Goal: Transaction & Acquisition: Book appointment/travel/reservation

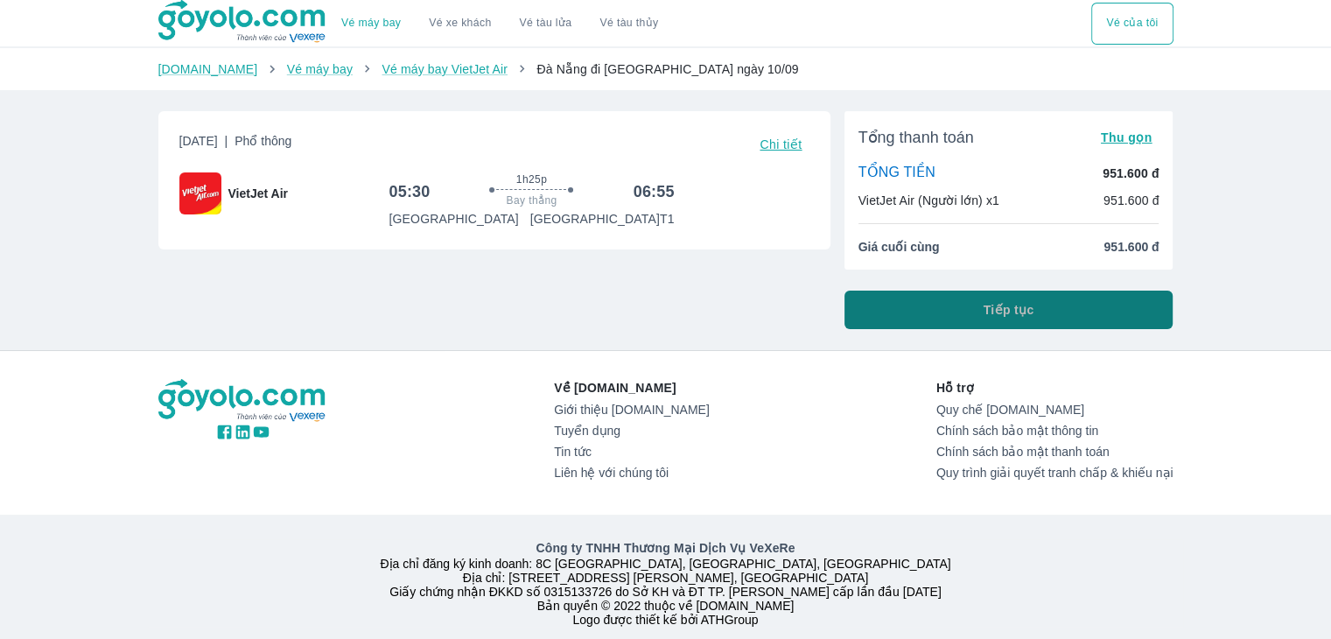
click at [905, 311] on button "Tiếp tục" at bounding box center [1008, 310] width 329 height 39
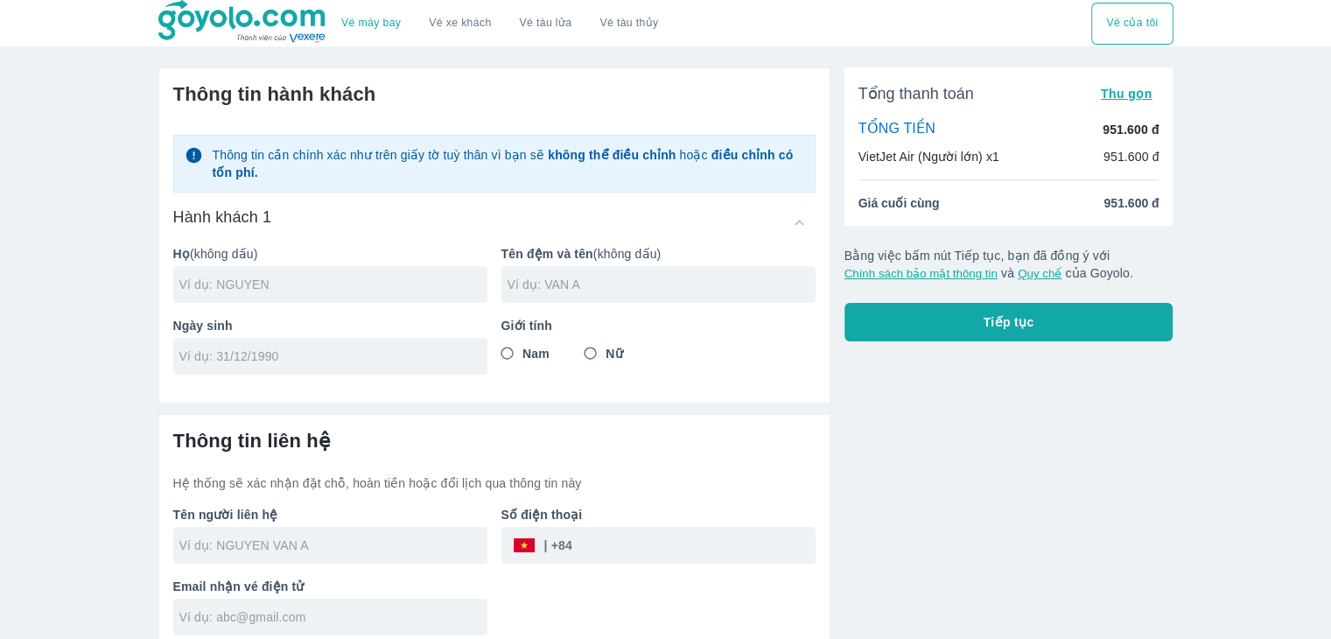
click at [298, 280] on input "text" at bounding box center [333, 285] width 308 height 18
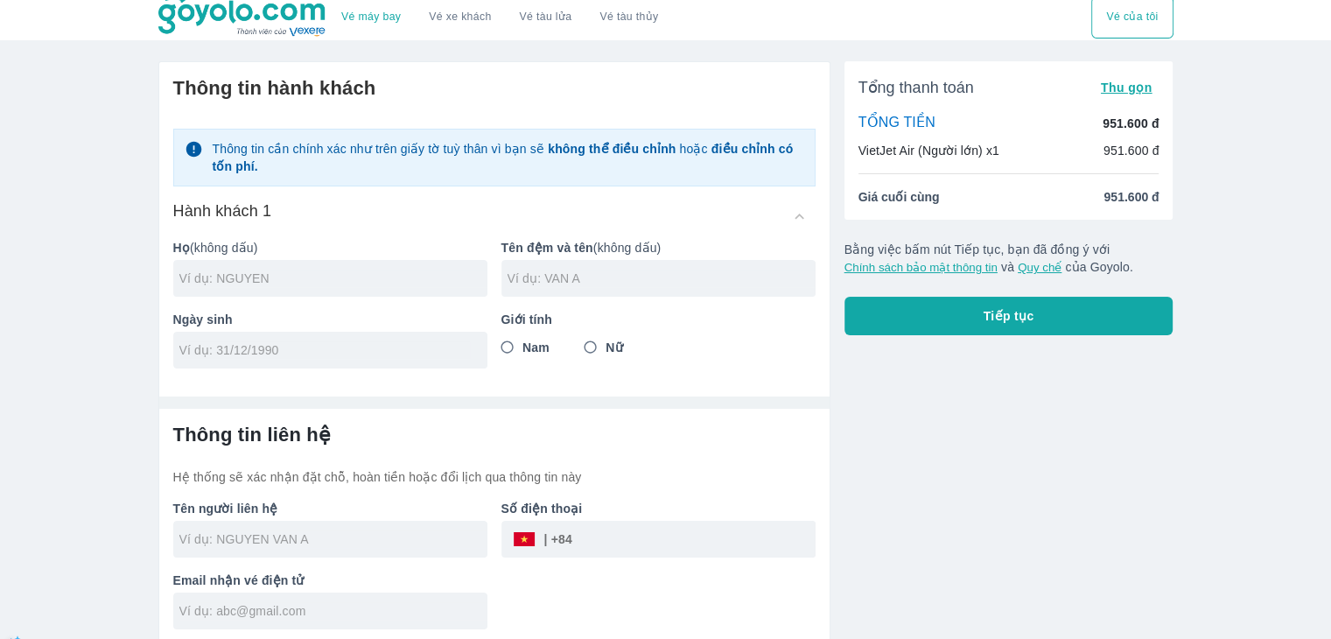
scroll to position [11, 0]
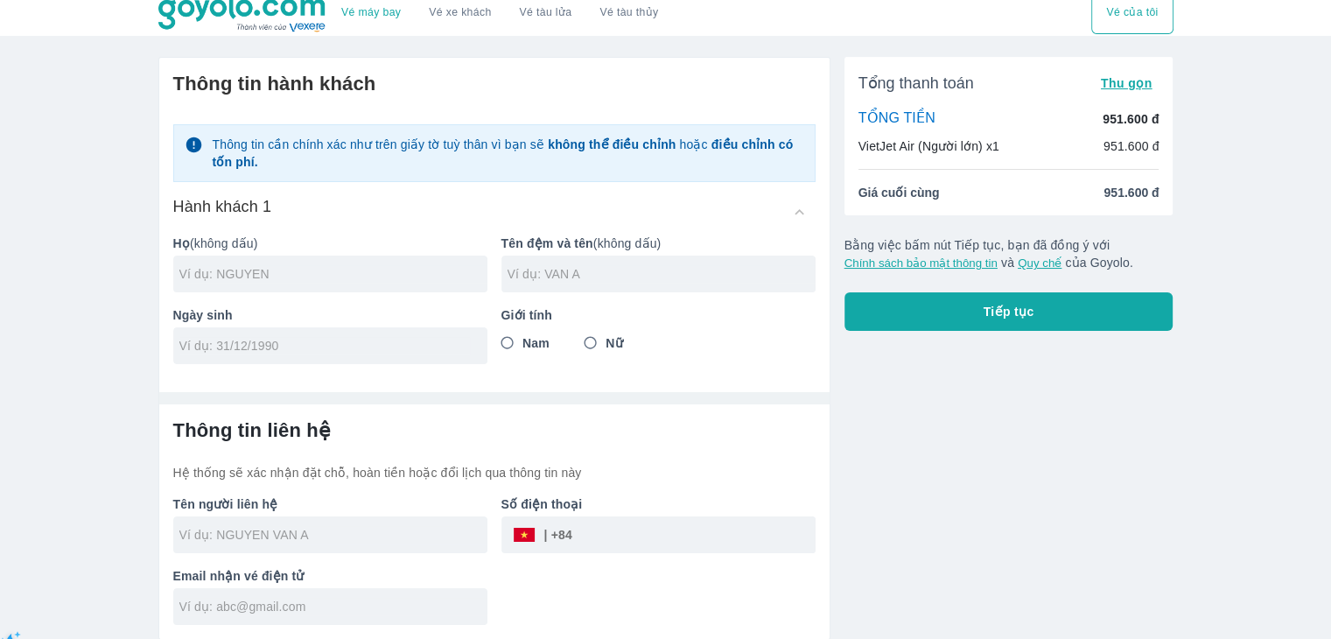
click at [941, 417] on div "Tổng thanh toán Thu gọn TỔNG TIỀN 951.600 đ VietJet Air (Người lớn) x1 951.600 …" at bounding box center [1001, 341] width 343 height 597
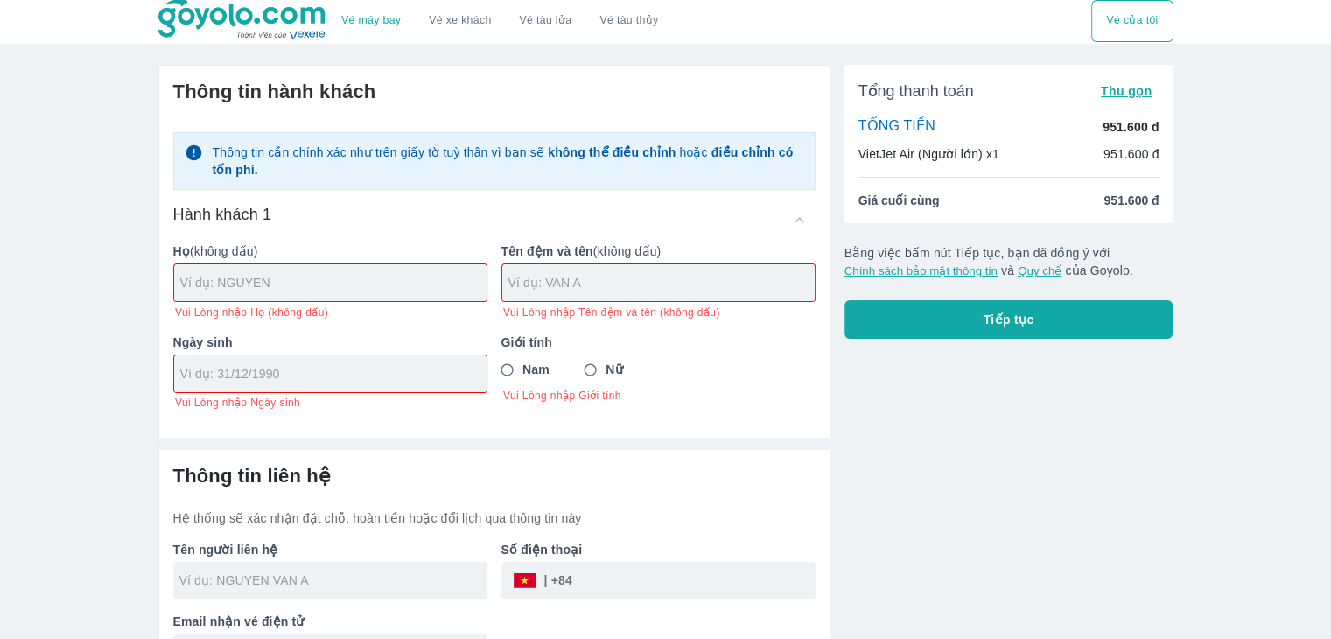
scroll to position [0, 0]
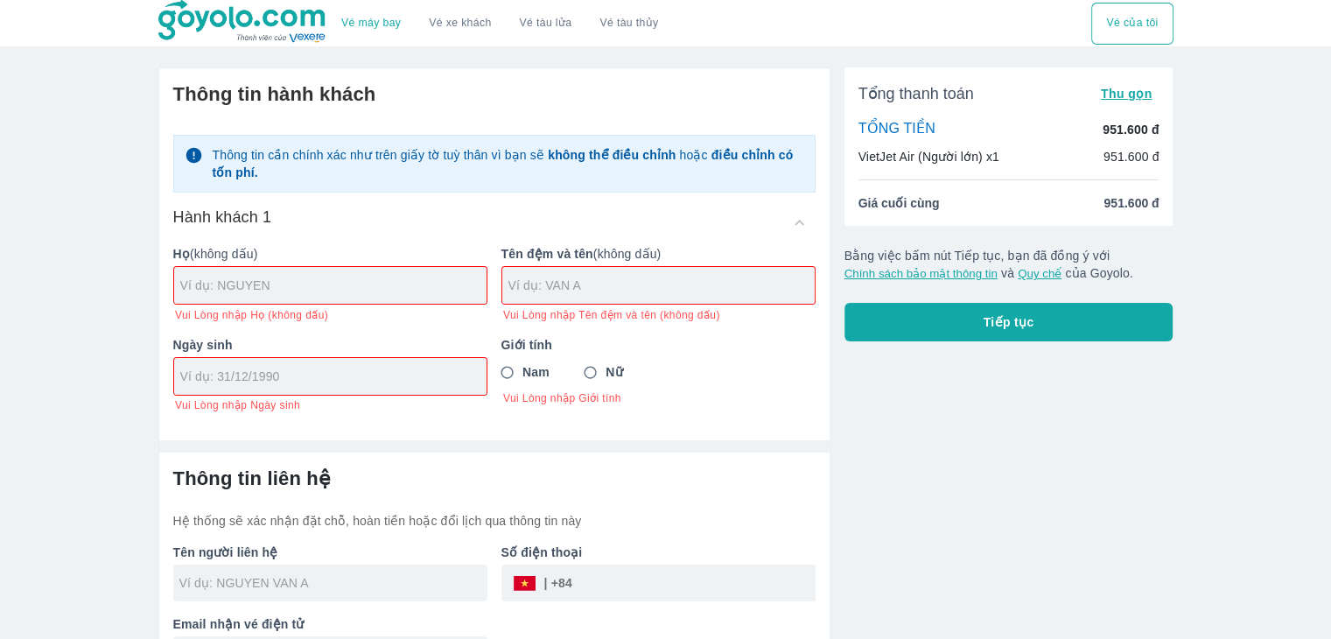
click at [906, 461] on div "Tổng thanh toán Thu gọn TỔNG TIỀN 951.600 đ VietJet Air (Người lớn) x1 951.600 …" at bounding box center [1001, 370] width 343 height 634
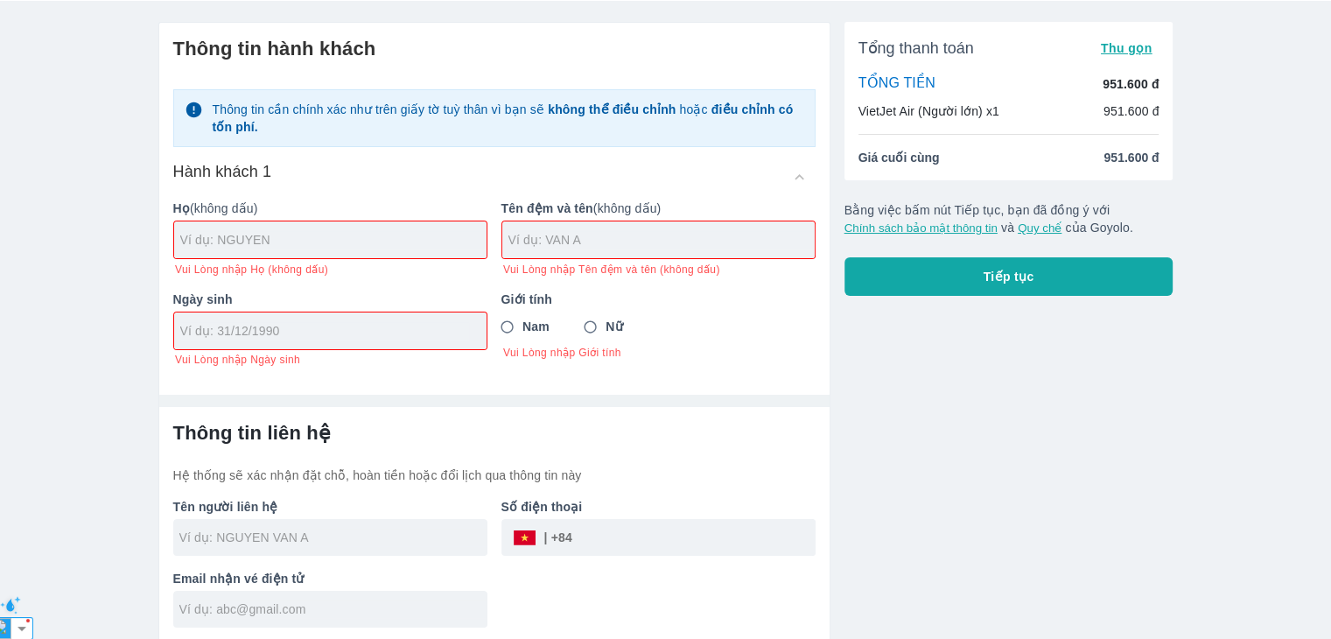
scroll to position [48, 0]
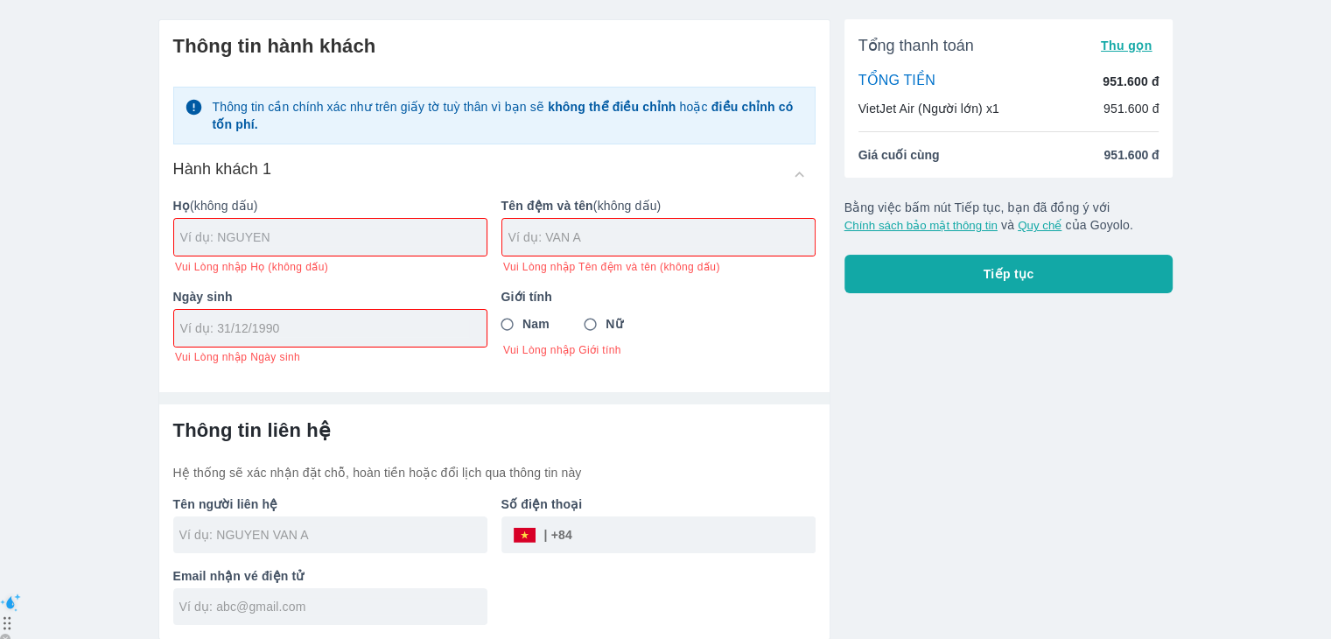
click at [280, 240] on input "text" at bounding box center [333, 237] width 306 height 18
click at [946, 453] on div "Tổng thanh toán Thu gọn TỔNG TIỀN 951.600 đ VietJet Air (Người lớn) x1 951.600 …" at bounding box center [1001, 322] width 343 height 634
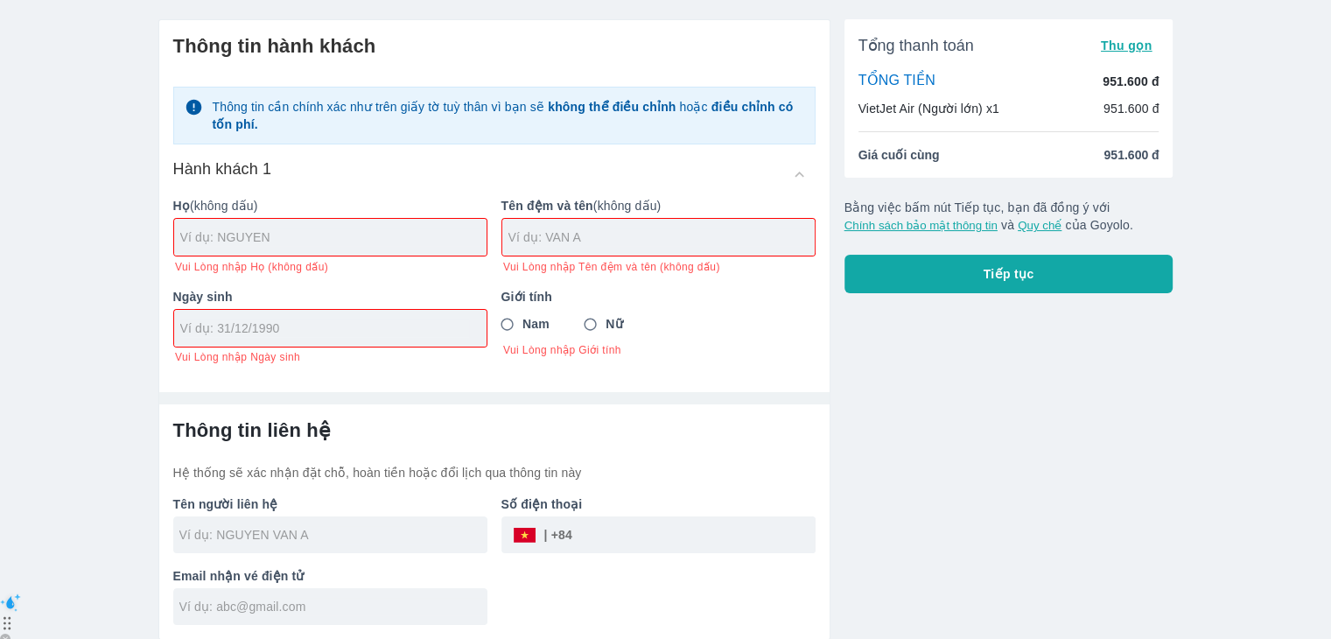
click at [1018, 417] on div "Tổng thanh toán Thu gọn TỔNG TIỀN 951.600 đ VietJet Air (Người lớn) x1 951.600 …" at bounding box center [1001, 322] width 343 height 634
